Goal: Communication & Community: Answer question/provide support

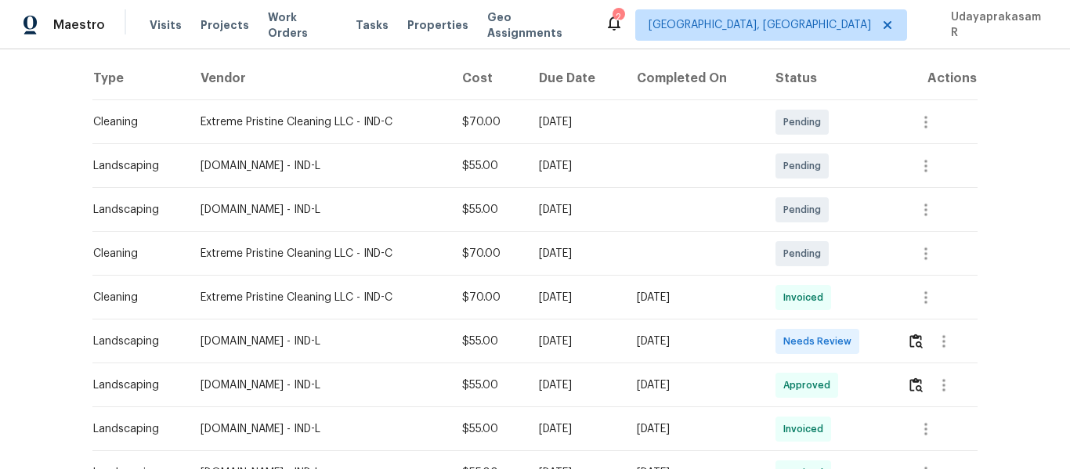
scroll to position [313, 0]
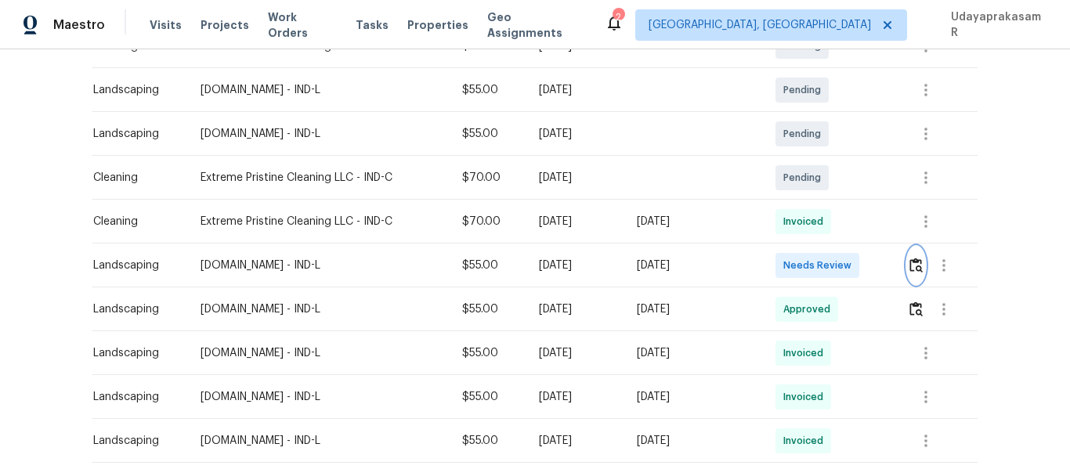
click at [911, 271] on img "button" at bounding box center [916, 265] width 13 height 15
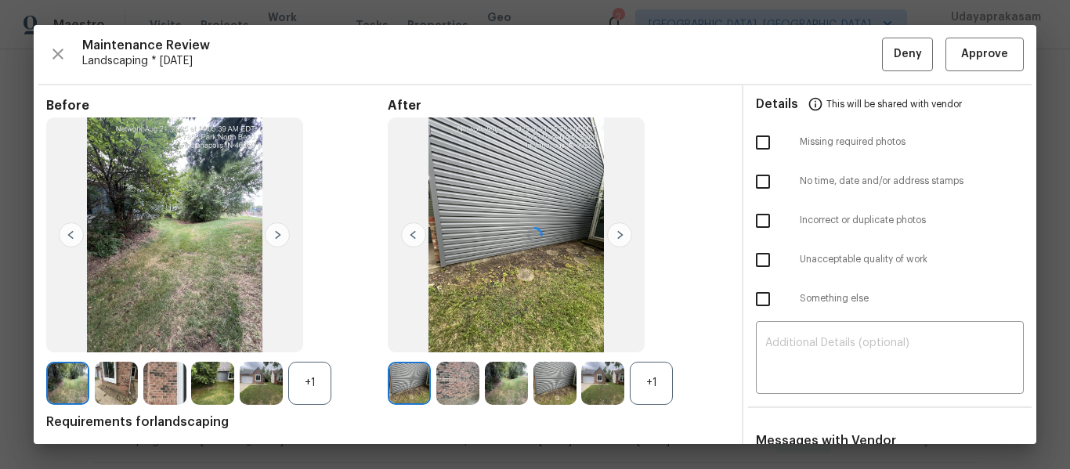
scroll to position [78, 0]
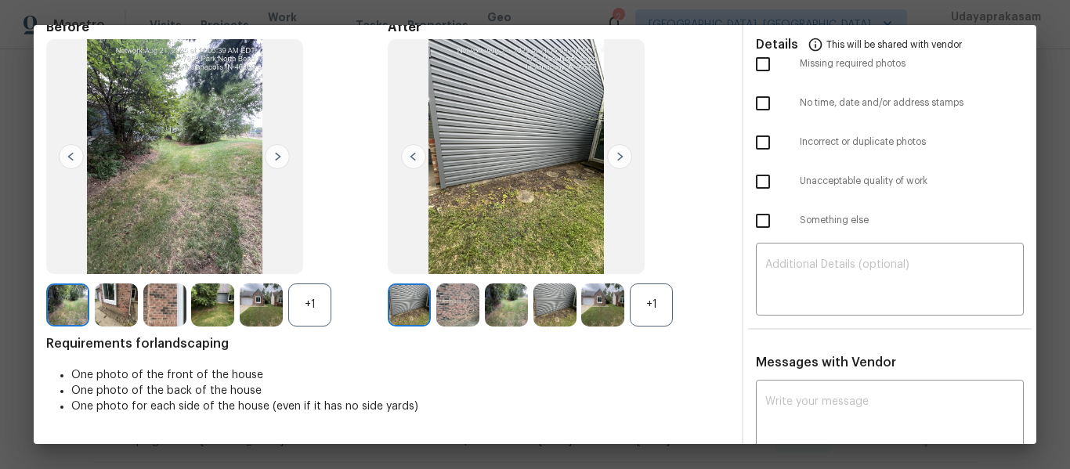
click at [754, 139] on input "checkbox" at bounding box center [763, 142] width 33 height 33
checkbox input "true"
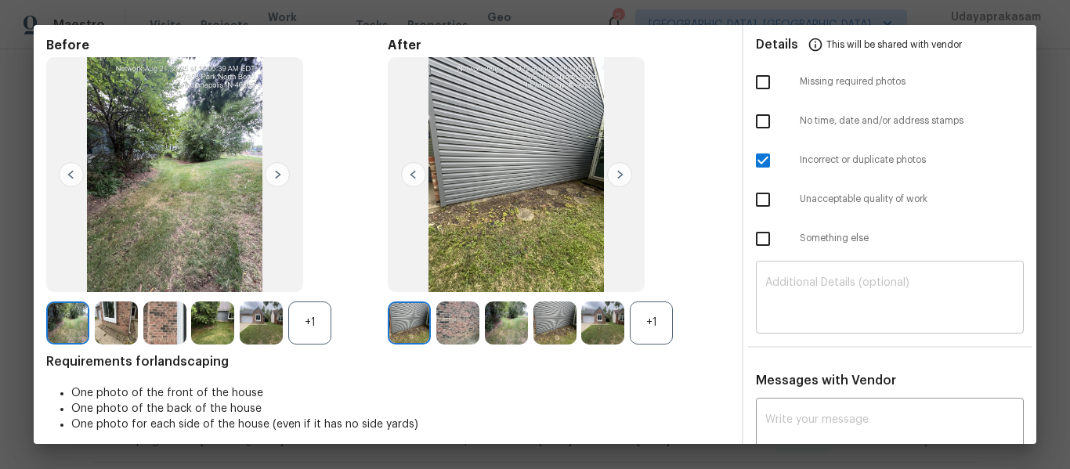
scroll to position [157, 0]
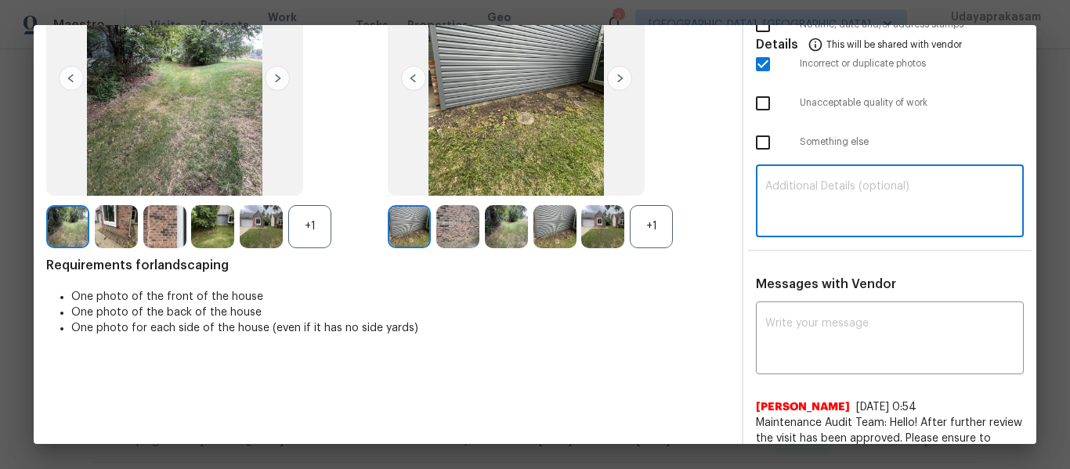
click at [785, 193] on textarea at bounding box center [889, 203] width 249 height 44
paste textarea "Maintenance Audit Team: Hello! Unfortunately this landscaping visit completed o…"
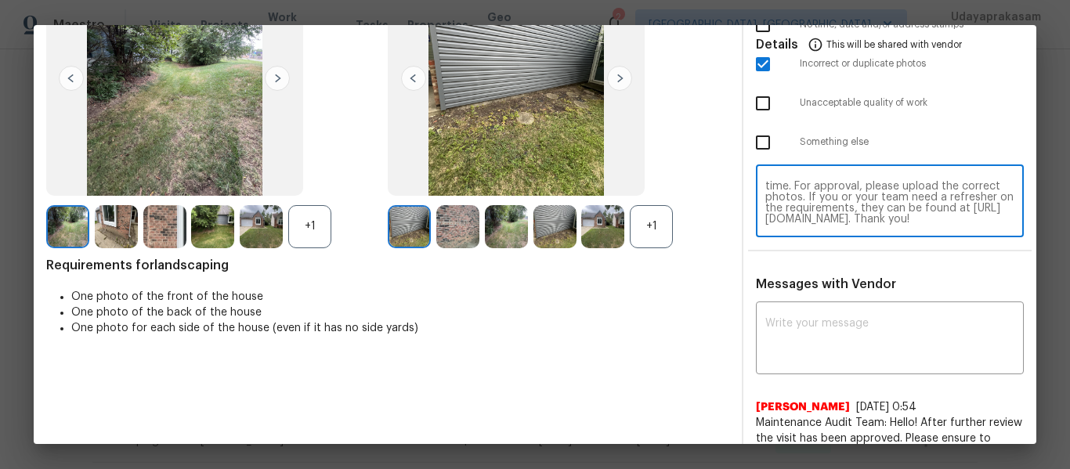
scroll to position [0, 0]
type textarea "Maintenance Audit Team: Hello! Unfortunately this landscaping visit completed o…"
click at [826, 345] on textarea at bounding box center [889, 340] width 249 height 44
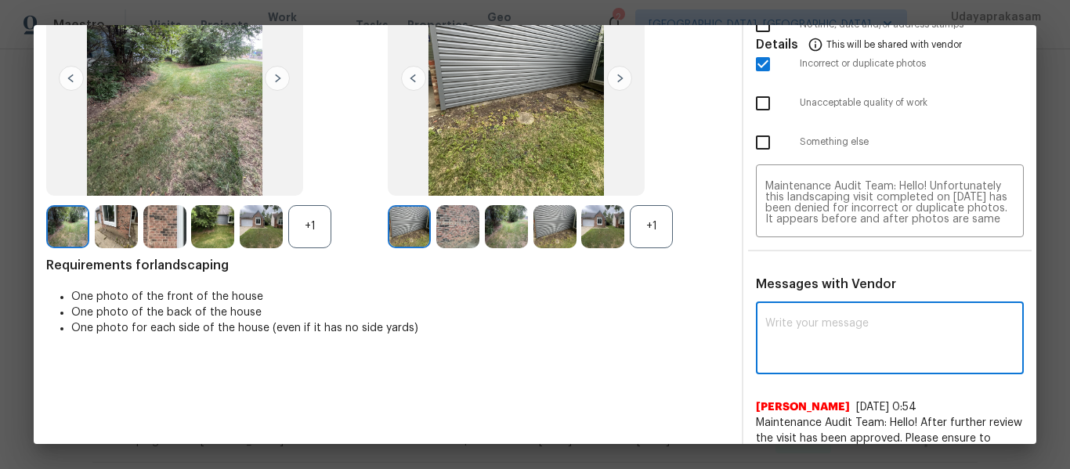
paste textarea "Maintenance Audit Team: Hello! Unfortunately this landscaping visit completed o…"
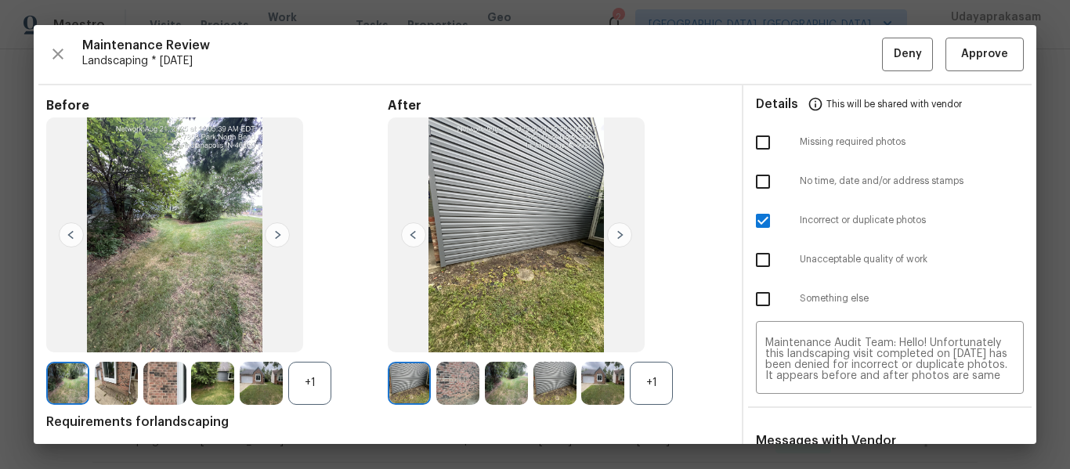
type textarea "Maintenance Audit Team: Hello! Unfortunately this landscaping visit completed o…"
click at [627, 239] on img at bounding box center [619, 234] width 25 height 25
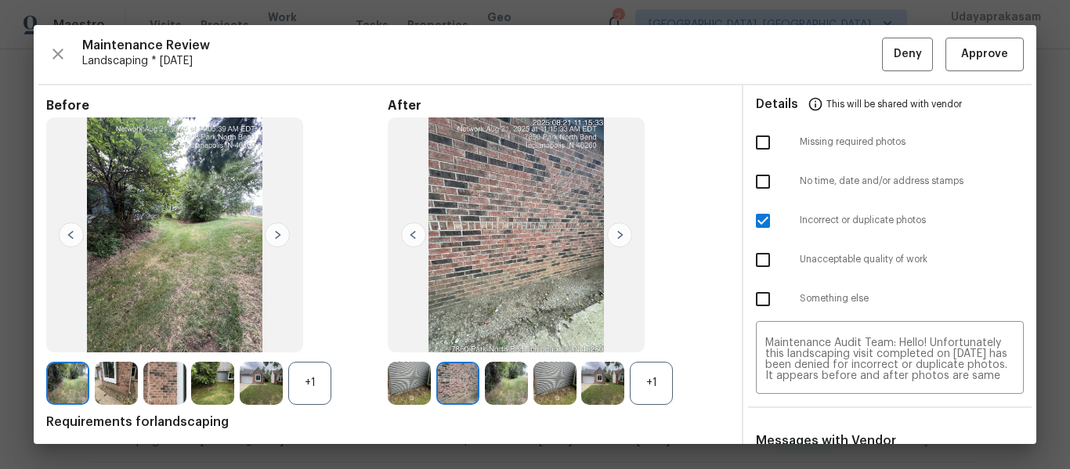
click at [627, 239] on img at bounding box center [619, 234] width 25 height 25
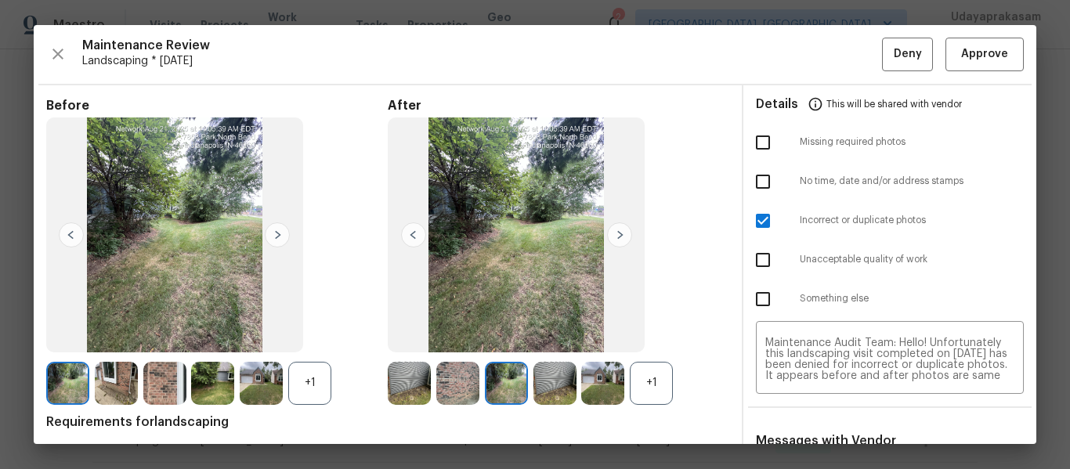
click at [627, 239] on img at bounding box center [619, 234] width 25 height 25
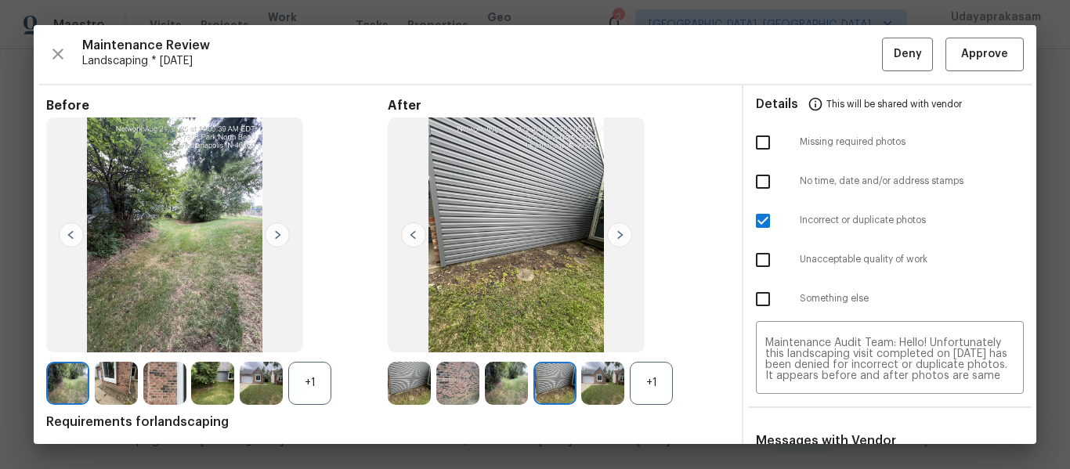
click at [627, 239] on img at bounding box center [619, 234] width 25 height 25
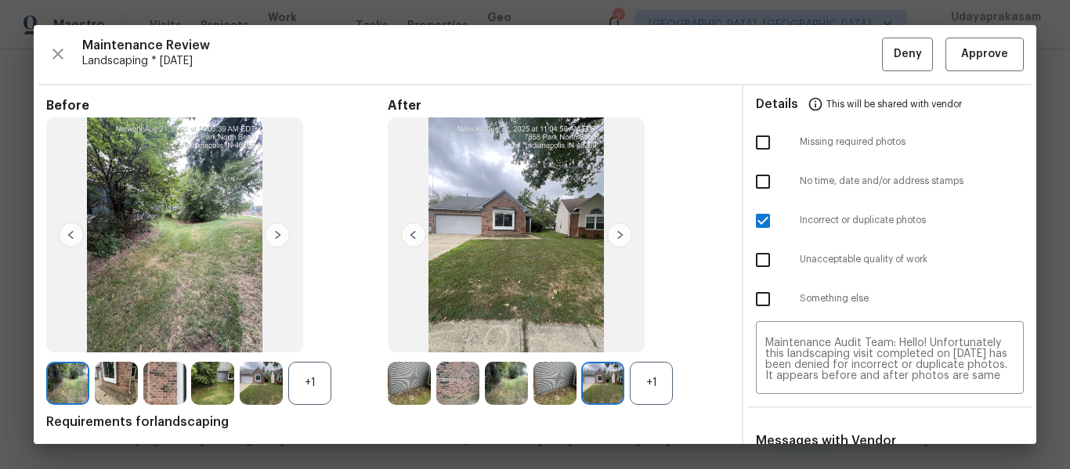
click at [627, 239] on img at bounding box center [619, 234] width 25 height 25
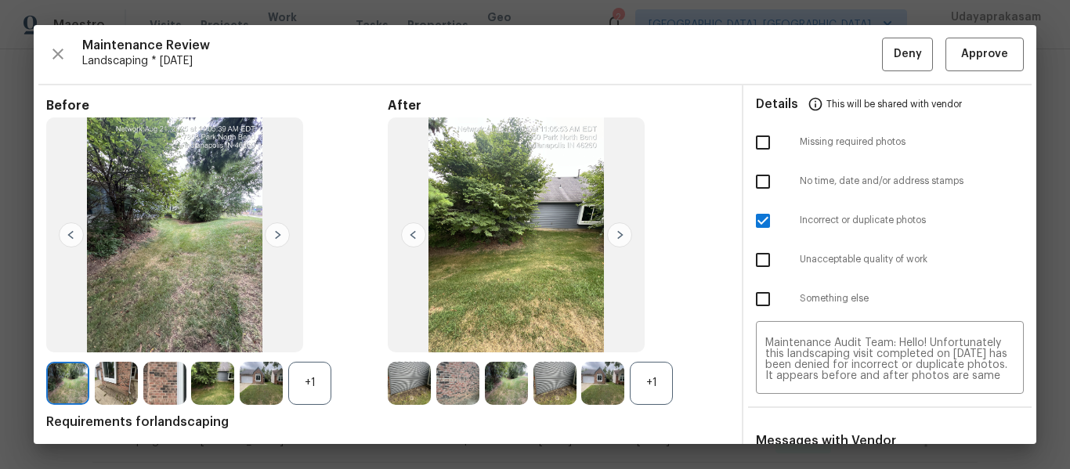
click at [627, 239] on img at bounding box center [619, 234] width 25 height 25
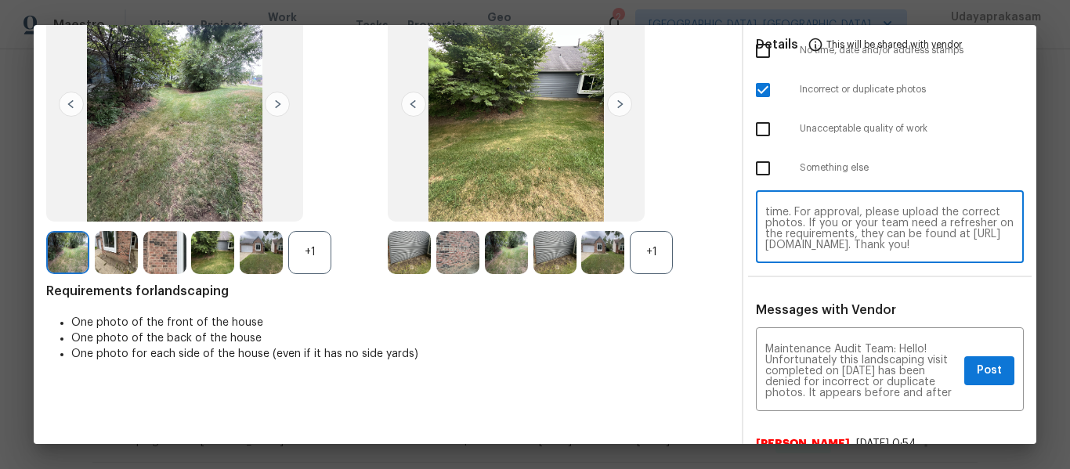
scroll to position [157, 0]
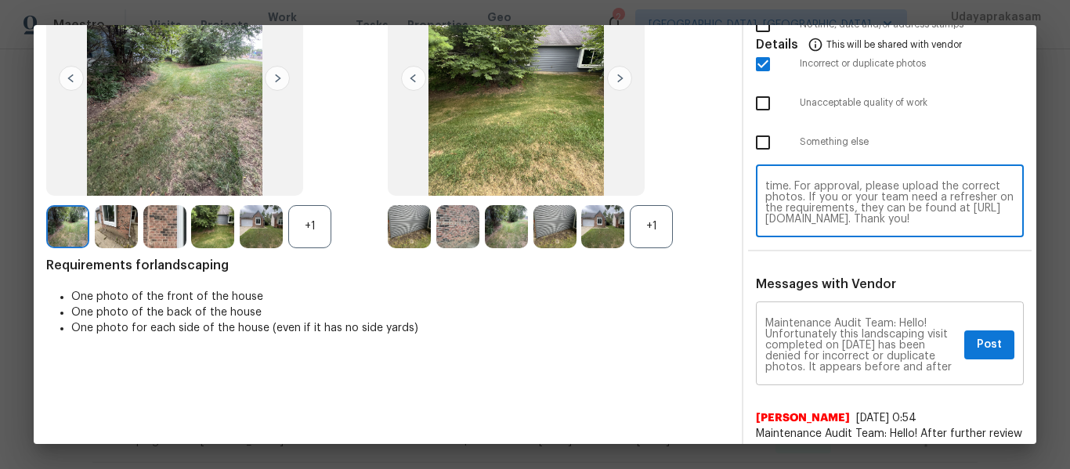
click at [866, 360] on textarea "Maintenance Audit Team: Hello! Unfortunately this landscaping visit completed o…" at bounding box center [861, 345] width 193 height 55
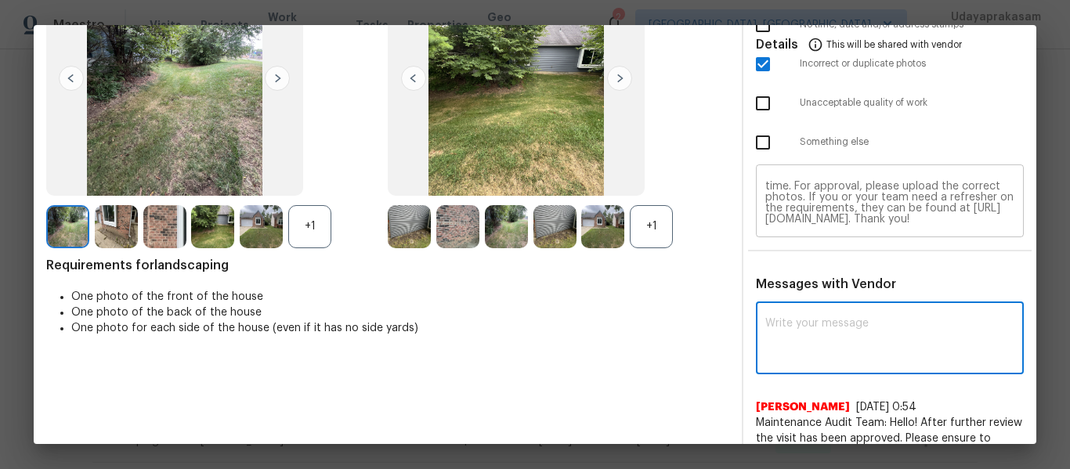
click at [913, 202] on textarea "Maintenance Audit Team: Hello! Unfortunately this landscaping visit completed o…" at bounding box center [889, 203] width 249 height 44
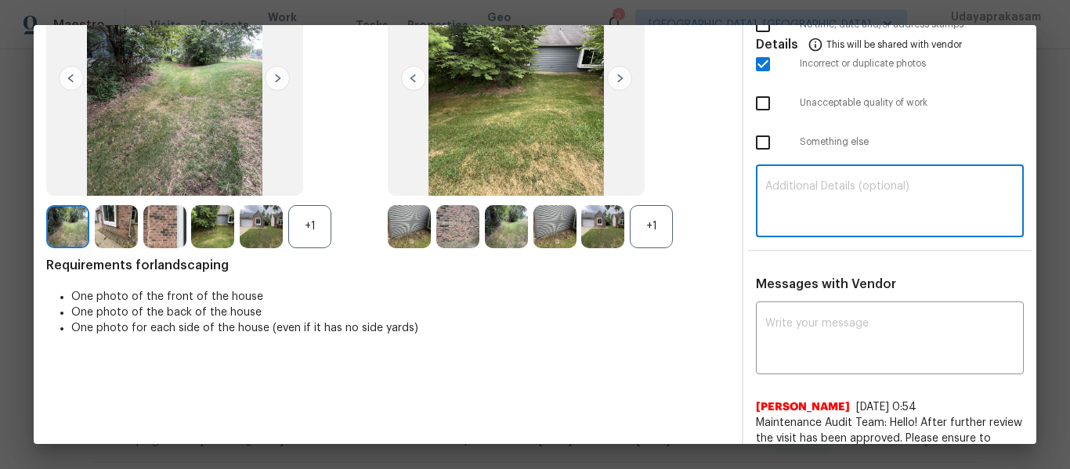
scroll to position [78, 0]
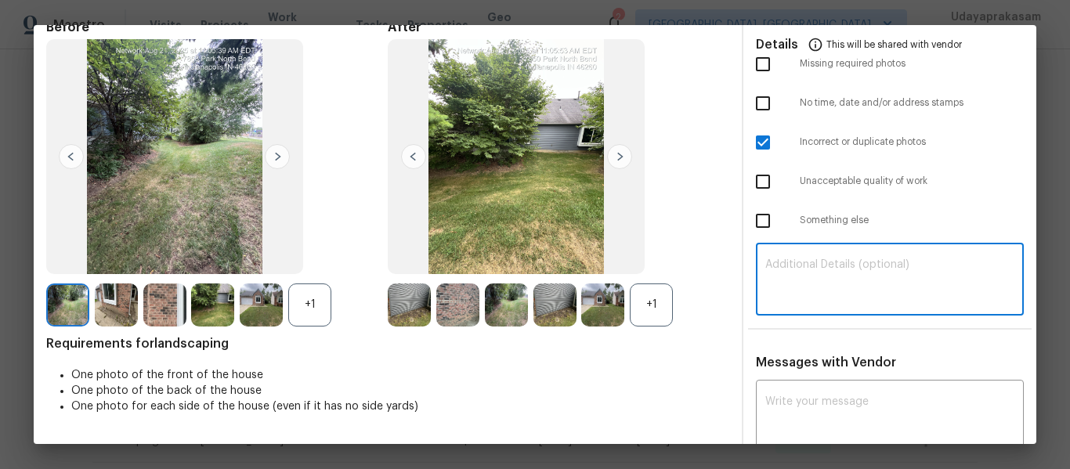
paste textarea "Maintenance Audit Team: Hello! Unfortunately this landscaping visit completed o…"
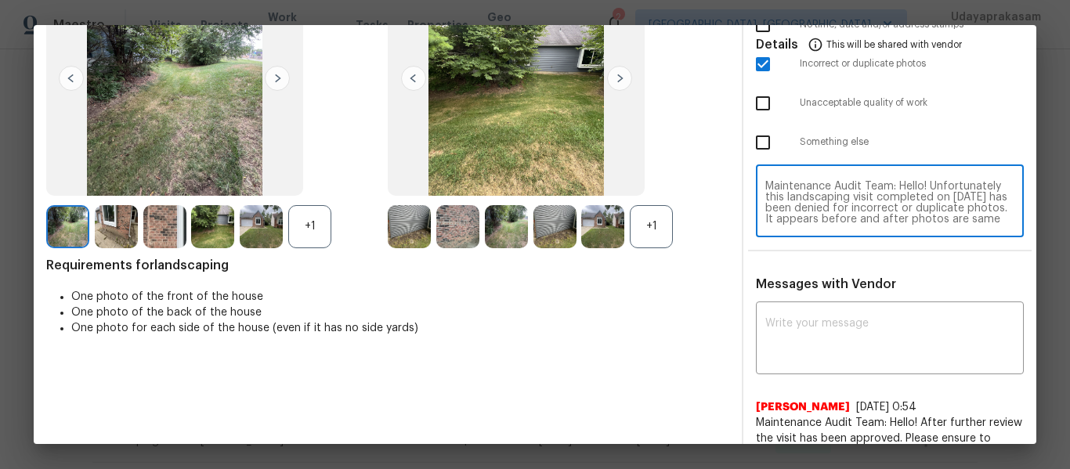
scroll to position [31, 0]
drag, startPoint x: 795, startPoint y: 208, endPoint x: 955, endPoint y: 197, distance: 160.1
click at [955, 197] on textarea "Maintenance Audit Team: Hello! Unfortunately this landscaping visit completed o…" at bounding box center [889, 203] width 249 height 44
type textarea "Maintenance Audit Team: Hello! Unfortunately this landscaping visit completed o…"
click at [878, 320] on textarea at bounding box center [889, 340] width 249 height 44
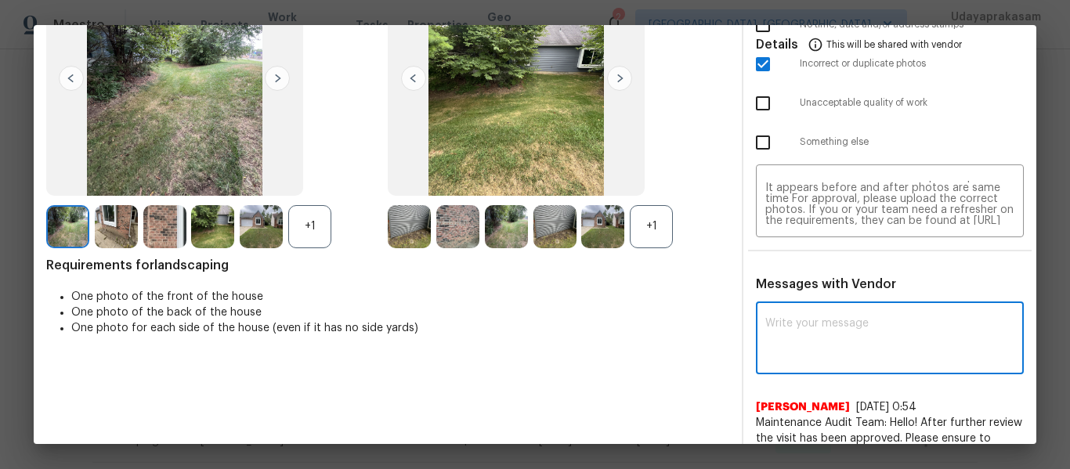
paste textarea "Maintenance Audit Team: Hello! Unfortunately this landscaping visit completed o…"
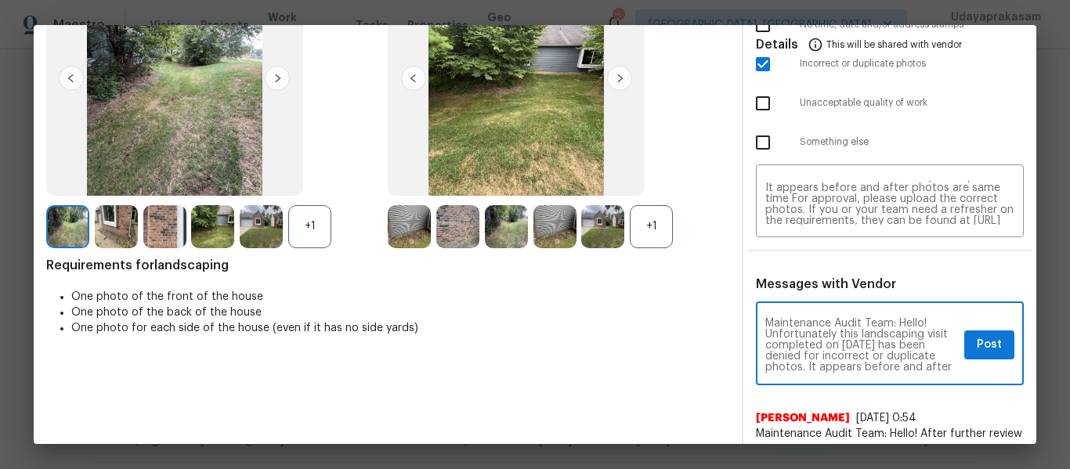
scroll to position [88, 0]
type textarea "Maintenance Audit Team: Hello! Unfortunately this landscaping visit completed o…"
click at [928, 216] on textarea "Maintenance Audit Team: Hello! Unfortunately this landscaping visit completed o…" at bounding box center [889, 203] width 249 height 44
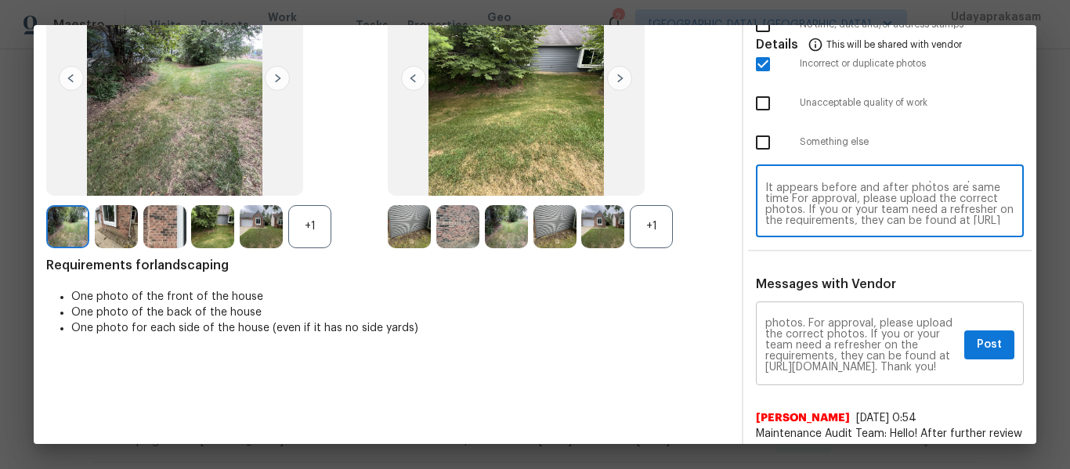
click at [900, 352] on textarea "Maintenance Audit Team: Hello! Unfortunately this landscaping visit completed o…" at bounding box center [861, 345] width 193 height 55
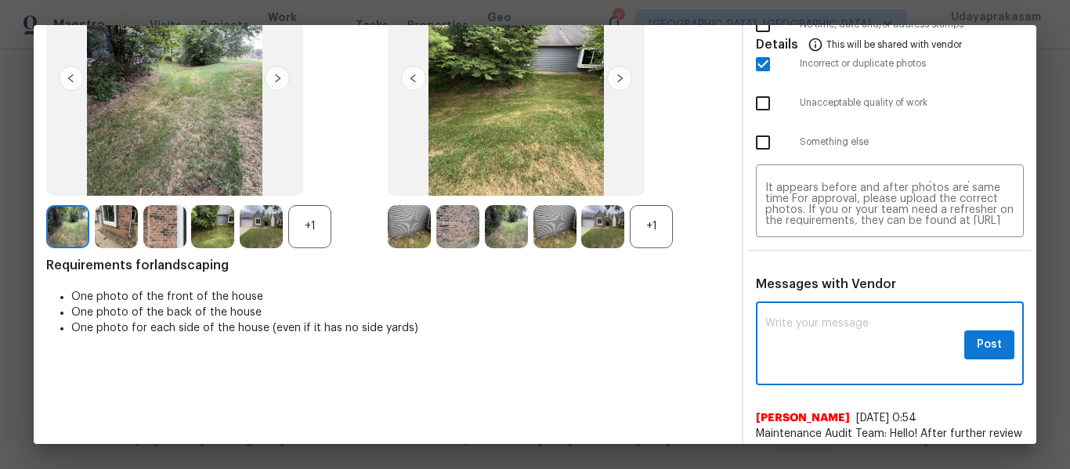
scroll to position [0, 0]
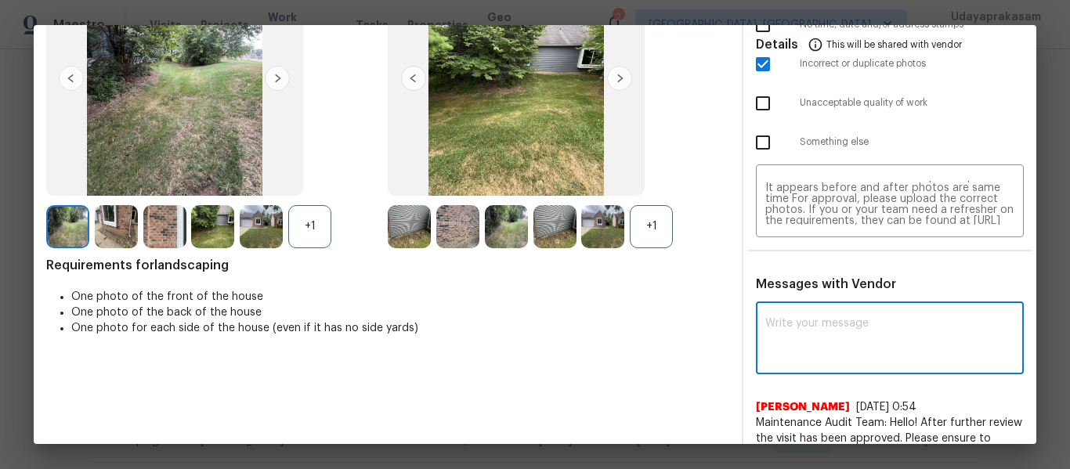
paste textarea "Maintenance Audit Team: Hello! Unfortunately this landscaping visit completed o…"
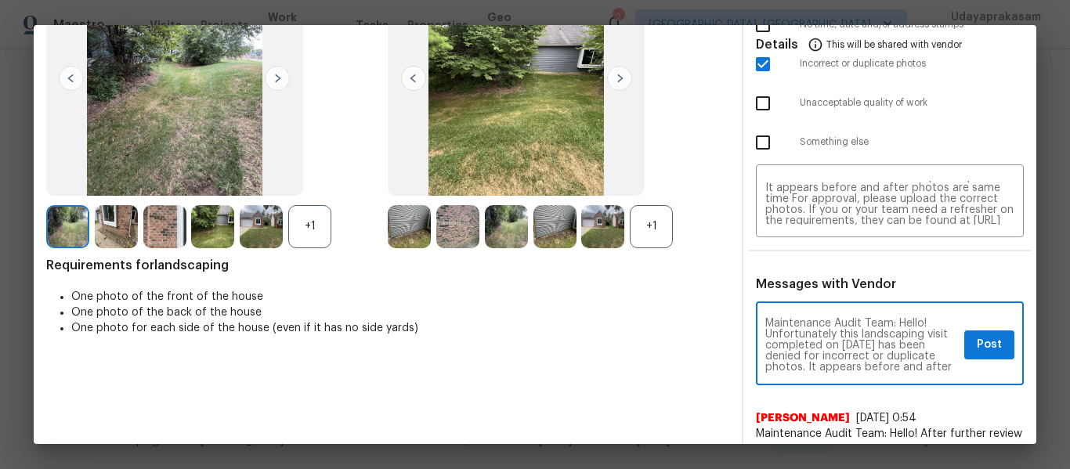
type textarea "Maintenance Audit Team: Hello! Unfortunately this landscaping visit completed o…"
click at [977, 344] on span "Post" at bounding box center [989, 345] width 25 height 20
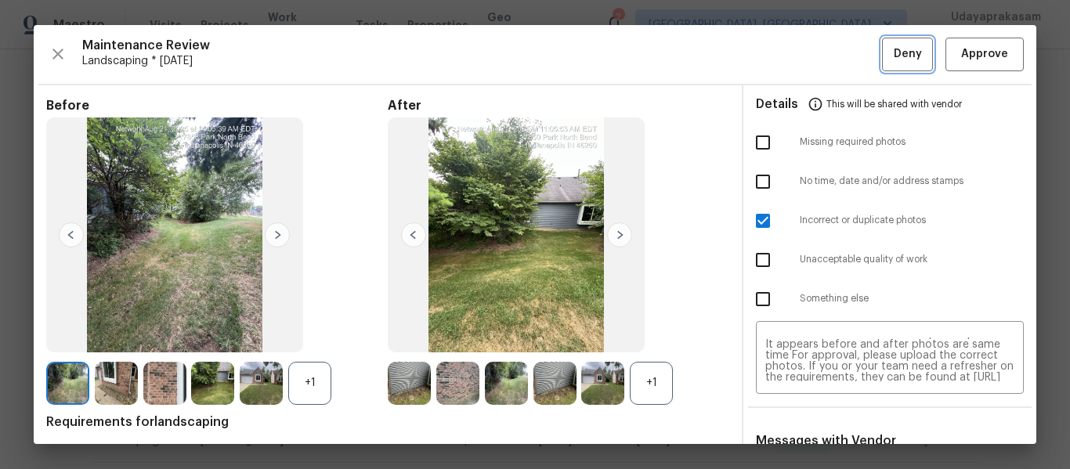
click at [894, 56] on span "Deny" at bounding box center [908, 55] width 28 height 20
